Goal: Information Seeking & Learning: Obtain resource

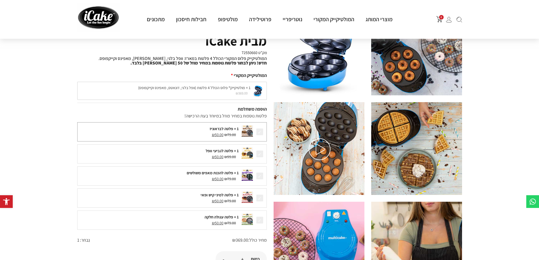
click at [260, 128] on span at bounding box center [260, 132] width 8 height 8
click at [258, 147] on div "1 × פלטה לגביעי וופל ₪ 99.00 המחיר המקורי היה: ₪99.00. ₪ 50.00 המחיר הנוכחי הוא…" at bounding box center [172, 153] width 190 height 19
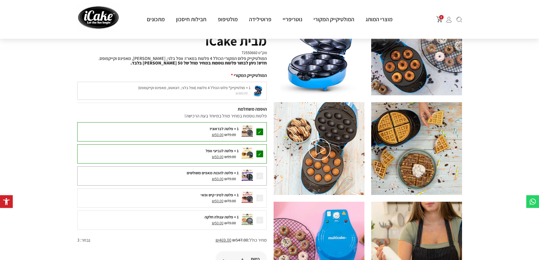
click at [261, 174] on span at bounding box center [260, 176] width 8 height 8
click at [263, 188] on div "1 × פלטה לבראוניז ₪ 79.00 המחיר המקורי היה: ₪79.00. ₪ 50.00 המחיר הנוכחי הוא: ₪…" at bounding box center [172, 177] width 190 height 110
click at [262, 201] on span at bounding box center [260, 198] width 8 height 8
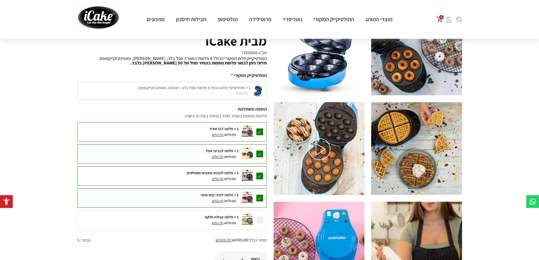
click at [260, 179] on span at bounding box center [260, 176] width 8 height 8
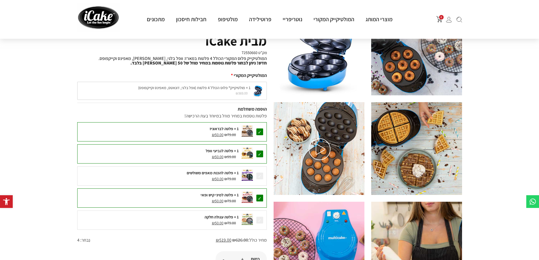
click at [263, 188] on div "1 × פלטה לבראוניז ₪ 79.00 המחיר המקורי היה: ₪79.00. ₪ 50.00 המחיר הנוכחי הוא: ₪…" at bounding box center [172, 177] width 190 height 110
click at [265, 151] on div at bounding box center [259, 154] width 11 height 8
click at [260, 134] on span at bounding box center [260, 132] width 8 height 8
click at [263, 198] on span at bounding box center [260, 198] width 8 height 8
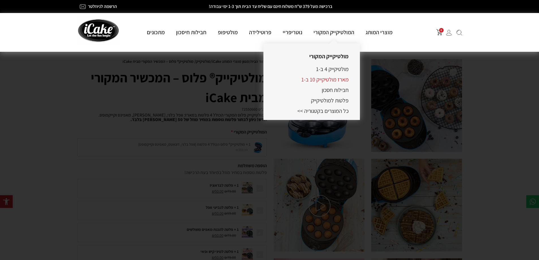
click at [337, 78] on link "מארז מולטיקייק 10 ב-1" at bounding box center [324, 79] width 47 height 7
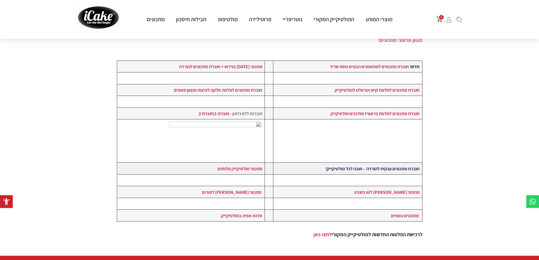
click at [401, 170] on strong "חוברת מתכונים ענקית להורדה – חובה לכל מולטיקייק!" at bounding box center [372, 169] width 94 height 6
click at [221, 113] on link "חוברת 1" at bounding box center [222, 113] width 15 height 6
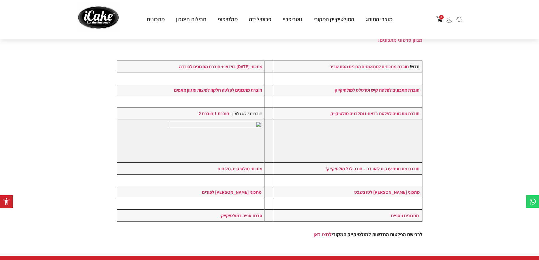
click at [377, 155] on td at bounding box center [347, 140] width 149 height 43
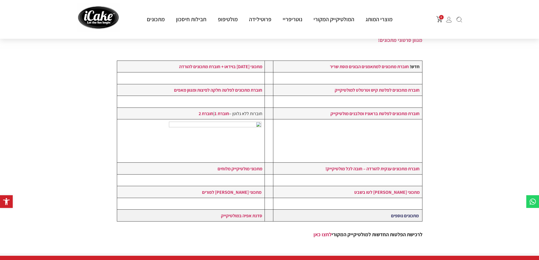
click at [406, 215] on link "מתכונים נוספים" at bounding box center [405, 216] width 28 height 6
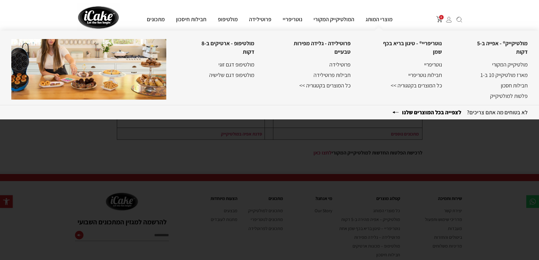
scroll to position [170, 0]
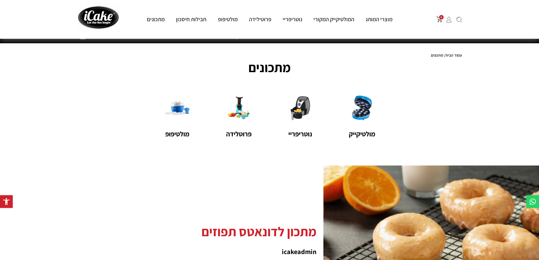
scroll to position [57, 0]
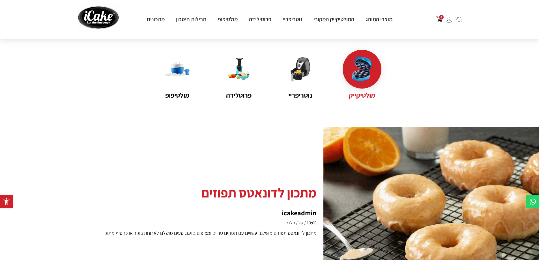
click at [365, 76] on img at bounding box center [362, 69] width 25 height 25
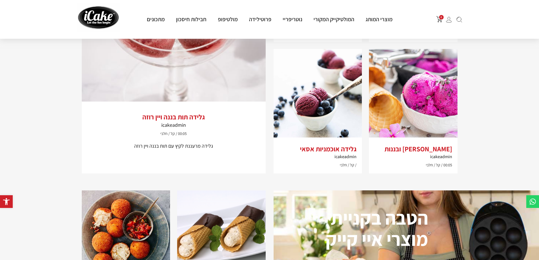
scroll to position [594, 0]
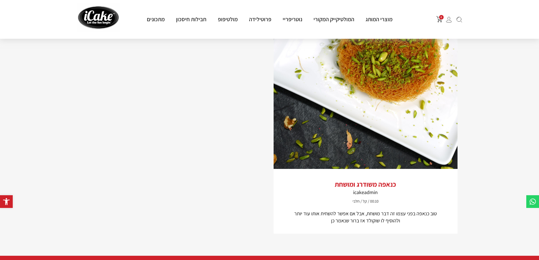
scroll to position [921, 0]
